Goal: Information Seeking & Learning: Learn about a topic

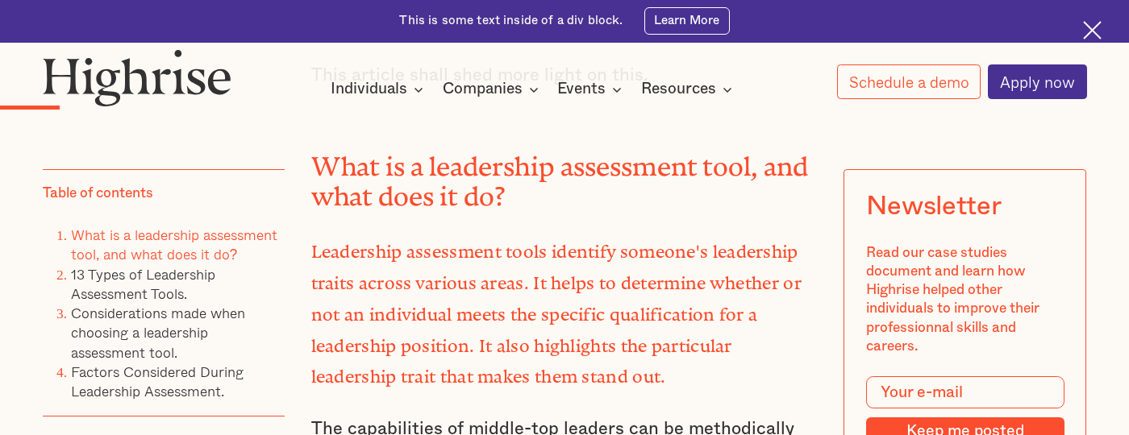
scroll to position [1923, 0]
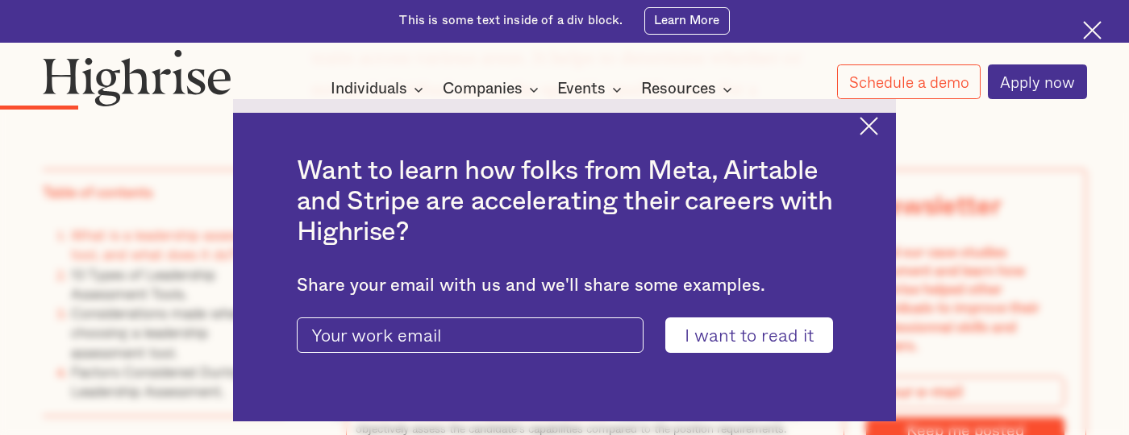
click at [857, 121] on div "Want to learn how folks from Meta, Airtable and Stripe are accelerating their c…" at bounding box center [564, 260] width 663 height 322
click at [869, 123] on img at bounding box center [868, 126] width 19 height 19
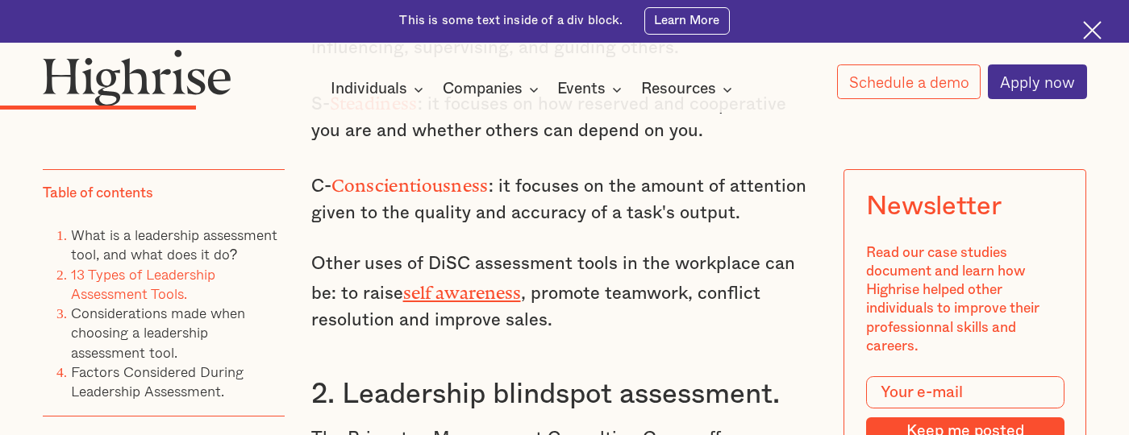
scroll to position [3266, 0]
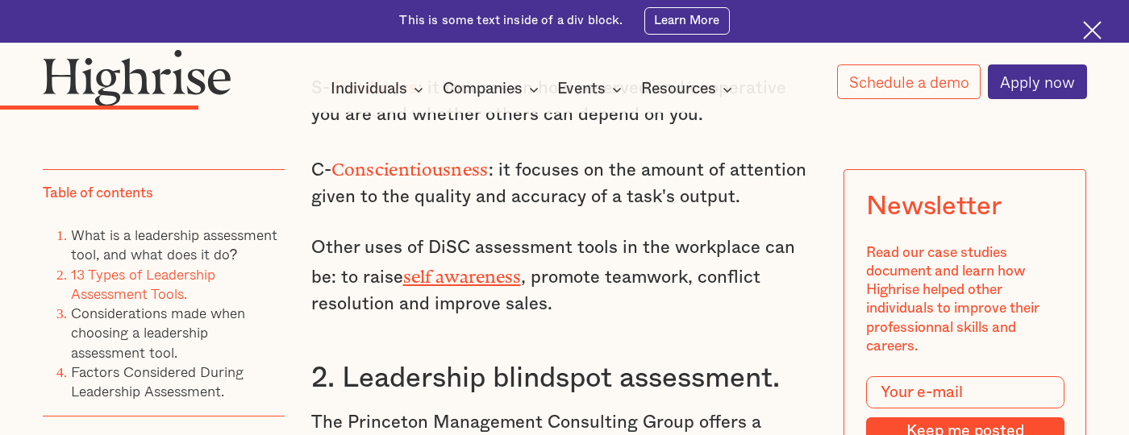
click at [509, 361] on h3 "2. Leadership blindspot assessment." at bounding box center [564, 378] width 507 height 35
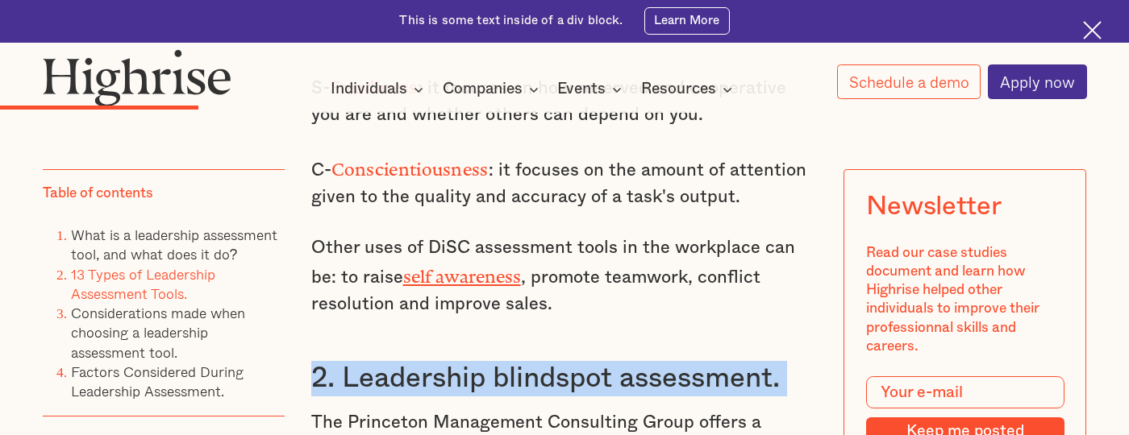
click at [509, 361] on h3 "2. Leadership blindspot assessment." at bounding box center [564, 378] width 507 height 35
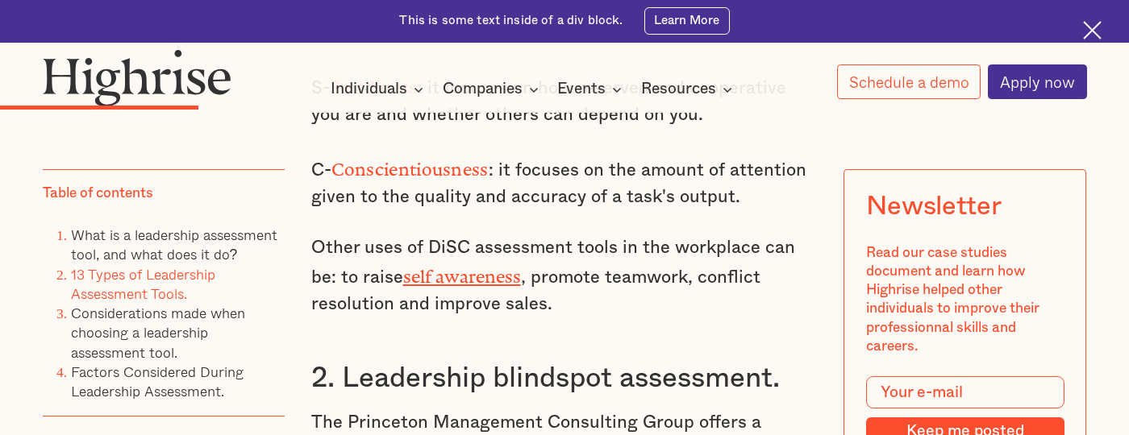
click at [370, 361] on h3 "2. Leadership blindspot assessment." at bounding box center [564, 378] width 507 height 35
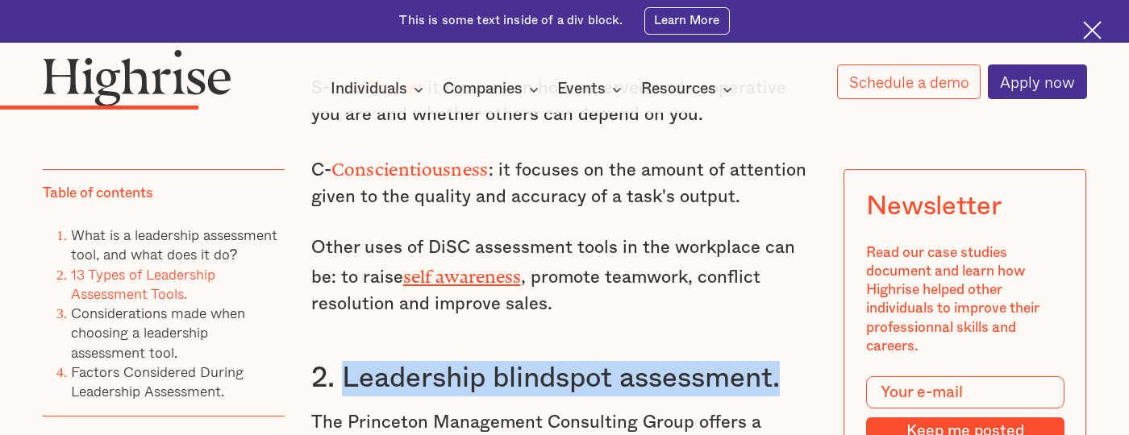
drag, startPoint x: 345, startPoint y: 257, endPoint x: 787, endPoint y: 255, distance: 441.8
click at [787, 361] on h3 "2. Leadership blindspot assessment." at bounding box center [564, 378] width 507 height 35
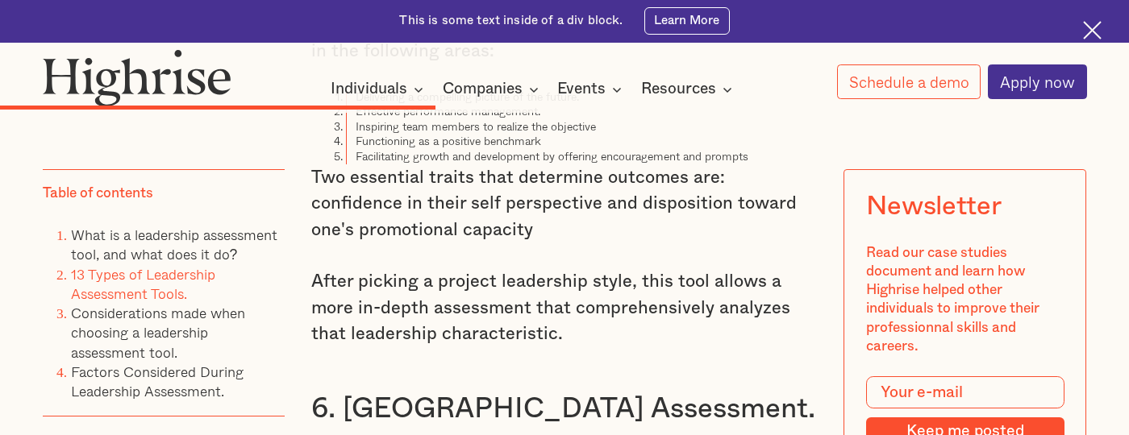
scroll to position [5824, 0]
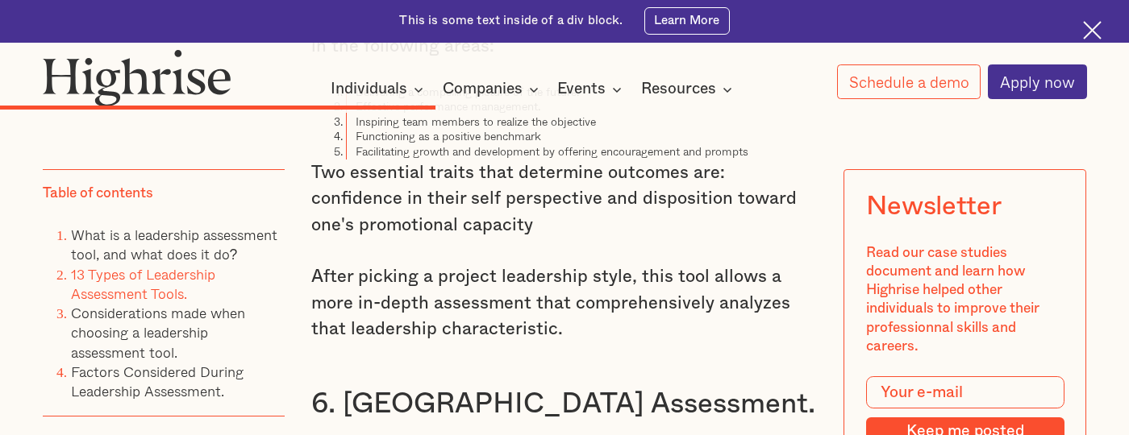
drag, startPoint x: 376, startPoint y: 264, endPoint x: 421, endPoint y: 269, distance: 44.7
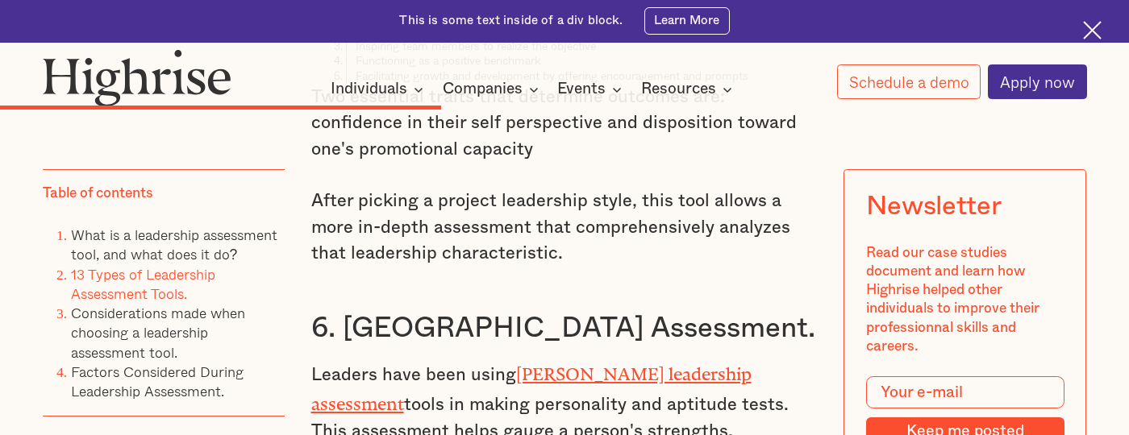
scroll to position [5910, 0]
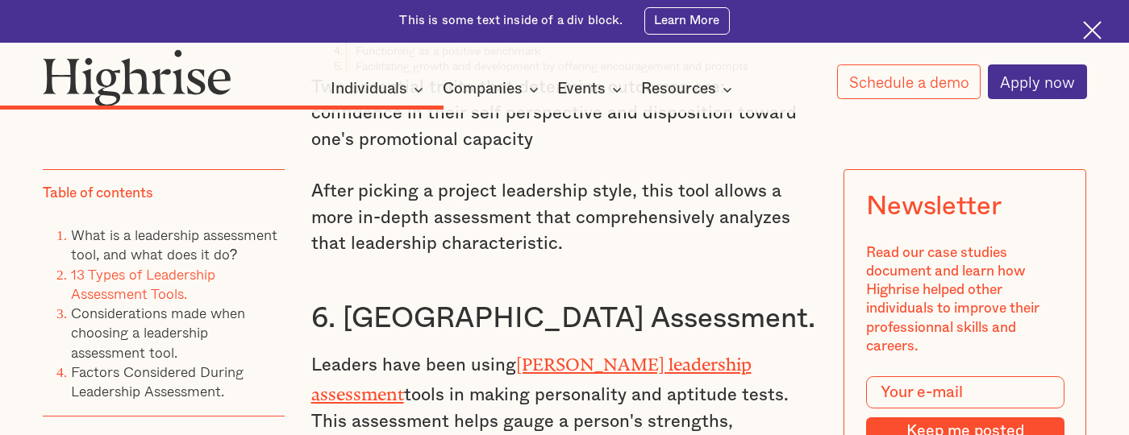
click at [651, 355] on link "[PERSON_NAME] leadership assessment" at bounding box center [531, 375] width 440 height 41
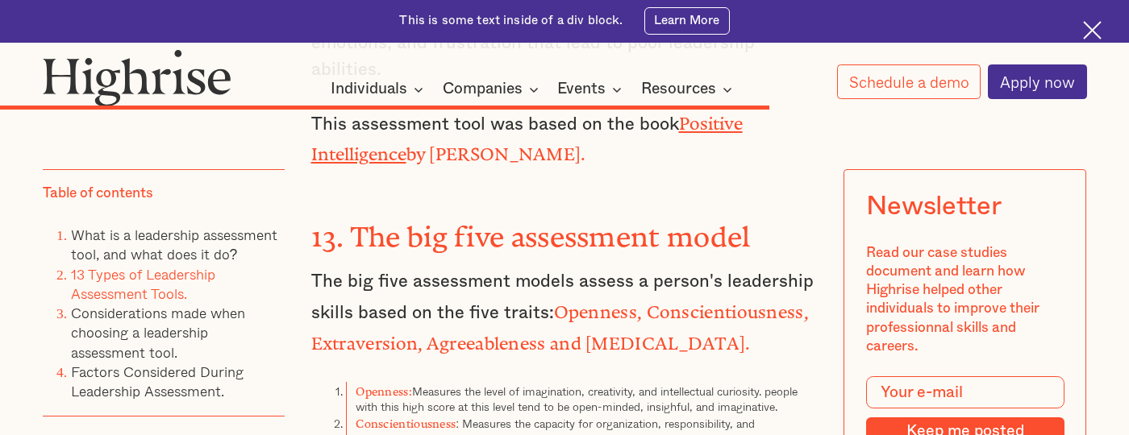
scroll to position [9673, 0]
